Goal: Check status: Check status

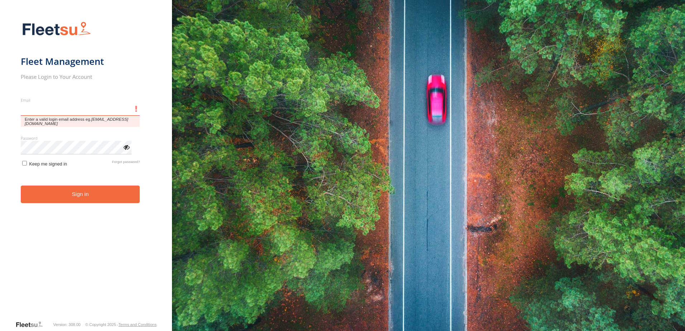
type input "**********"
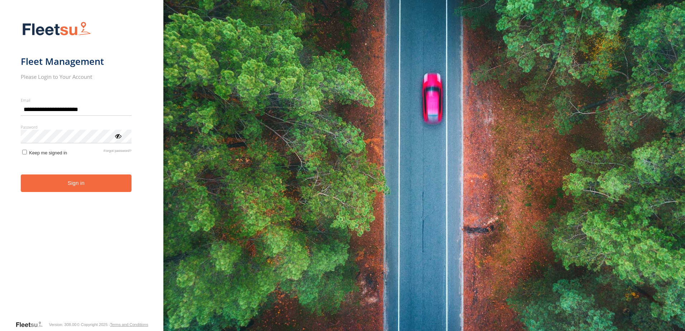
click at [67, 185] on button "Sign in" at bounding box center [76, 183] width 111 height 18
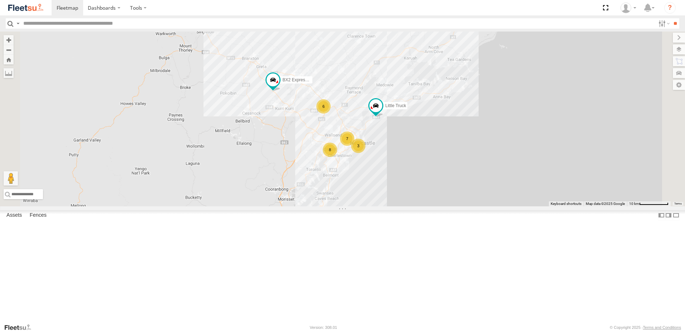
click at [0, 0] on span at bounding box center [0, 0] width 0 height 0
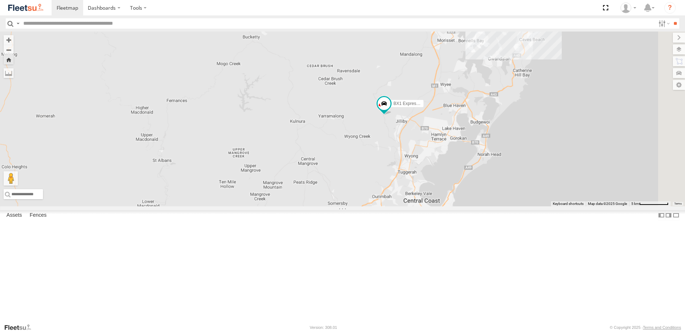
drag, startPoint x: 556, startPoint y: 125, endPoint x: 533, endPoint y: 140, distance: 27.8
click at [533, 140] on div "BX1 Express Ute" at bounding box center [342, 119] width 685 height 175
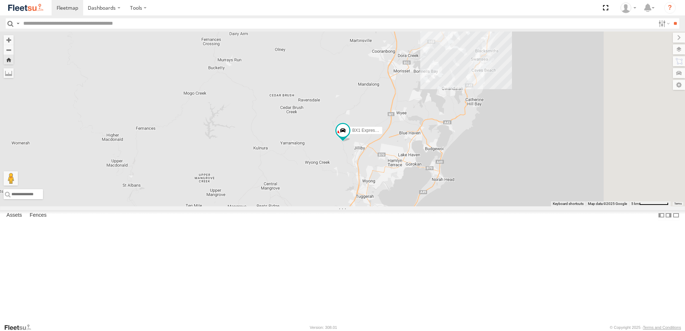
click at [0, 0] on div at bounding box center [0, 0] width 0 height 0
click at [0, 0] on span at bounding box center [0, 0] width 0 height 0
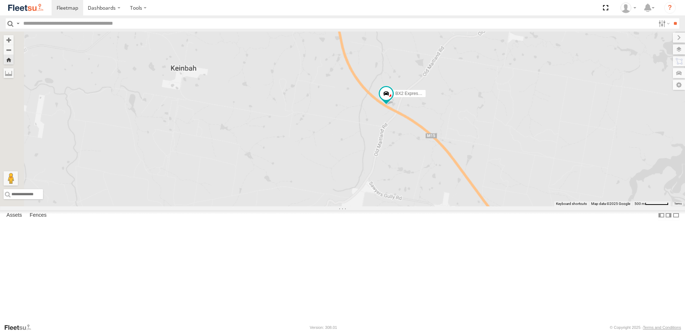
drag, startPoint x: 581, startPoint y: 160, endPoint x: 497, endPoint y: 138, distance: 86.9
click at [532, 147] on div "BX2 Express Ute" at bounding box center [342, 119] width 685 height 175
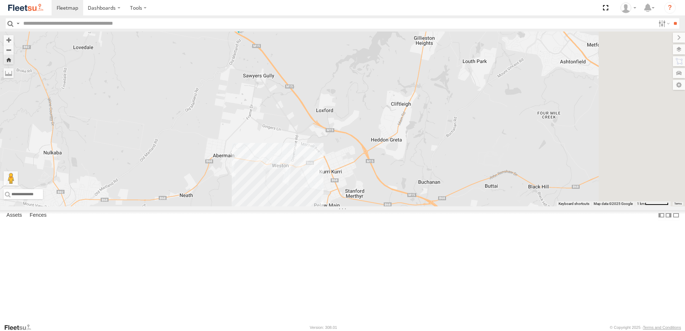
drag, startPoint x: 473, startPoint y: 136, endPoint x: 445, endPoint y: 127, distance: 30.0
click at [462, 132] on div "BX2 Express Ute" at bounding box center [342, 119] width 685 height 175
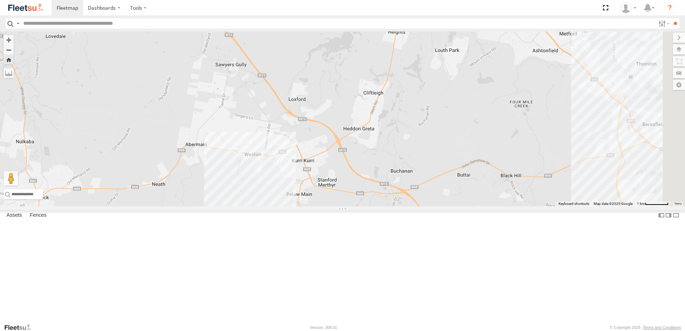
drag, startPoint x: 522, startPoint y: 168, endPoint x: 487, endPoint y: 153, distance: 38.4
click at [487, 153] on div "BX2 Express Ute" at bounding box center [342, 119] width 685 height 175
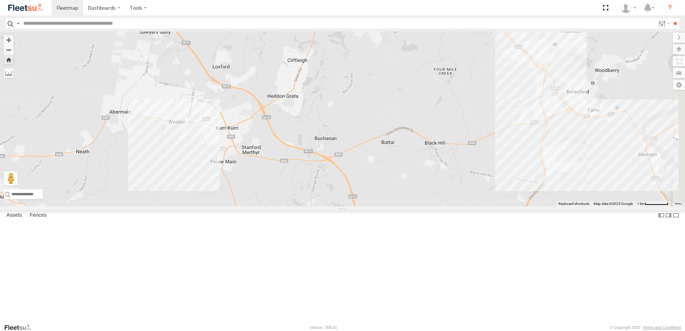
click at [0, 0] on span at bounding box center [0, 0] width 0 height 0
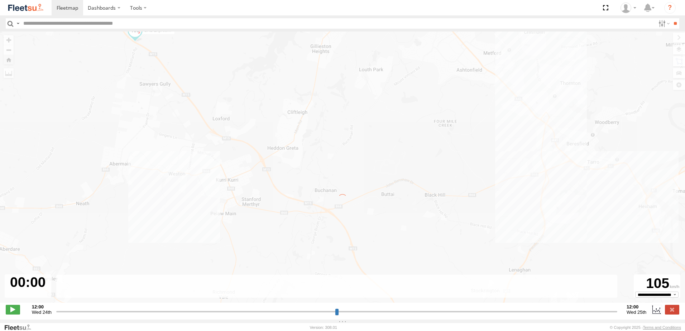
type input "**********"
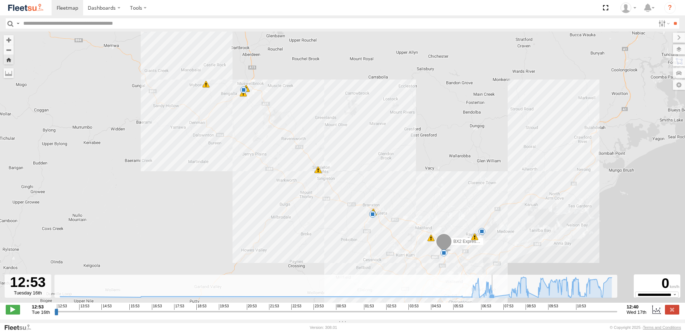
click at [495, 295] on icon at bounding box center [336, 287] width 559 height 20
click at [596, 295] on icon at bounding box center [335, 287] width 551 height 21
click at [608, 289] on icon at bounding box center [335, 287] width 551 height 21
click at [609, 286] on icon at bounding box center [336, 287] width 559 height 20
click at [591, 290] on icon at bounding box center [336, 287] width 559 height 20
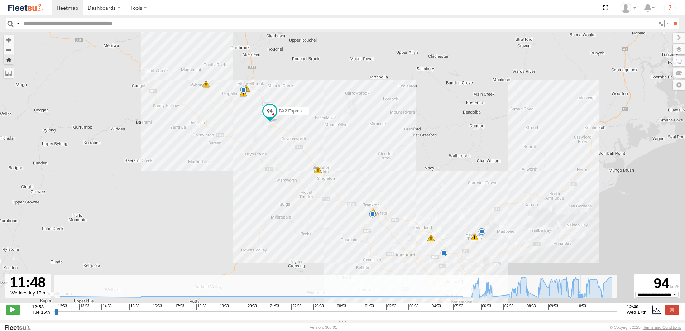
click at [581, 298] on icon at bounding box center [580, 296] width 6 height 6
click at [566, 297] on icon at bounding box center [336, 287] width 559 height 20
click at [530, 295] on icon at bounding box center [528, 293] width 6 height 6
